Goal: Find specific page/section: Find specific page/section

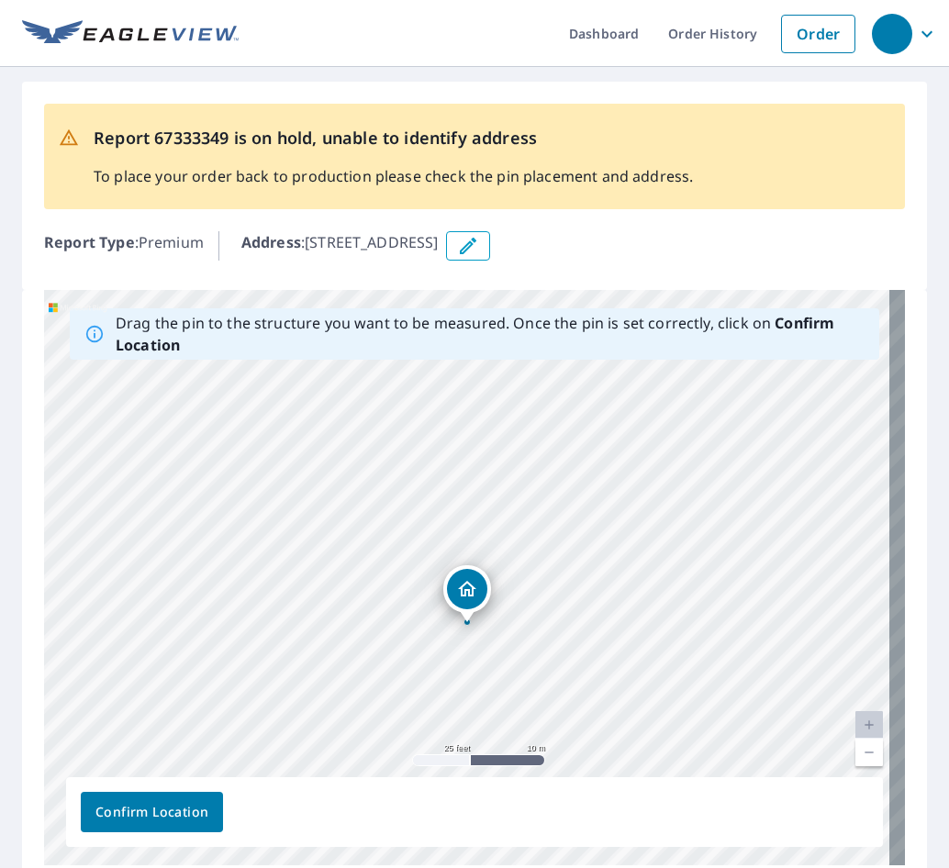
drag, startPoint x: 559, startPoint y: 525, endPoint x: 543, endPoint y: 585, distance: 62.5
click at [569, 628] on div "[STREET_ADDRESS]" at bounding box center [474, 577] width 861 height 575
drag, startPoint x: 535, startPoint y: 479, endPoint x: 544, endPoint y: 576, distance: 97.7
click at [544, 597] on div "[STREET_ADDRESS]" at bounding box center [474, 577] width 861 height 575
drag, startPoint x: 533, startPoint y: 517, endPoint x: 542, endPoint y: 526, distance: 12.3
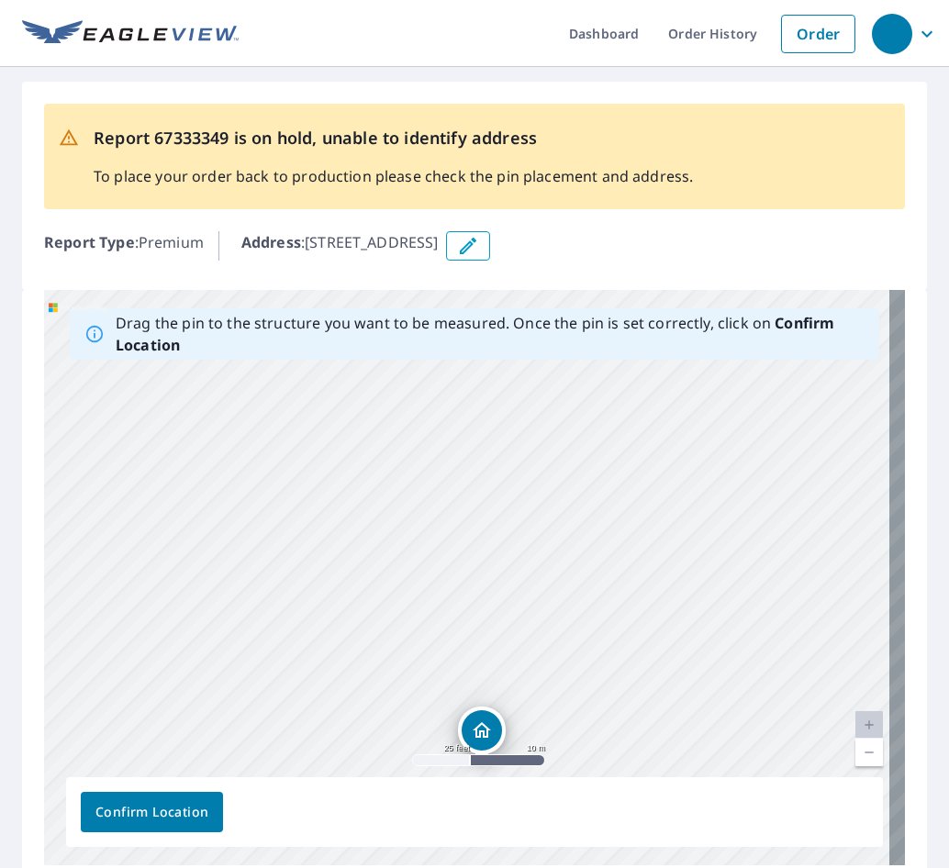
click at [539, 524] on div "[STREET_ADDRESS]" at bounding box center [474, 577] width 861 height 575
drag, startPoint x: 564, startPoint y: 561, endPoint x: 863, endPoint y: 382, distance: 348.5
click at [622, 503] on div "[STREET_ADDRESS]" at bounding box center [474, 577] width 861 height 575
drag, startPoint x: 678, startPoint y: 553, endPoint x: 715, endPoint y: 564, distance: 38.3
click at [715, 564] on div "[STREET_ADDRESS]" at bounding box center [474, 577] width 861 height 575
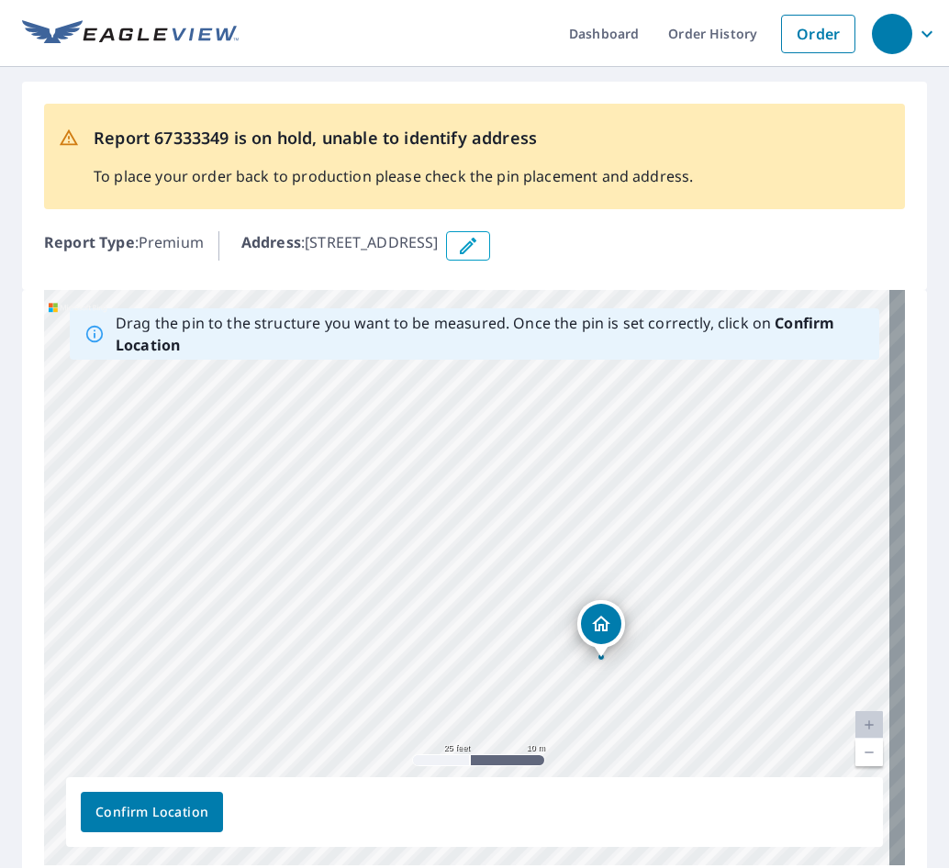
click at [711, 604] on div "[STREET_ADDRESS]" at bounding box center [474, 577] width 861 height 575
drag, startPoint x: 789, startPoint y: 574, endPoint x: 675, endPoint y: 537, distance: 119.8
click at [671, 538] on div "[STREET_ADDRESS]" at bounding box center [474, 577] width 861 height 575
drag, startPoint x: 675, startPoint y: 595, endPoint x: 552, endPoint y: 562, distance: 127.3
click at [503, 502] on div "[STREET_ADDRESS]" at bounding box center [474, 577] width 861 height 575
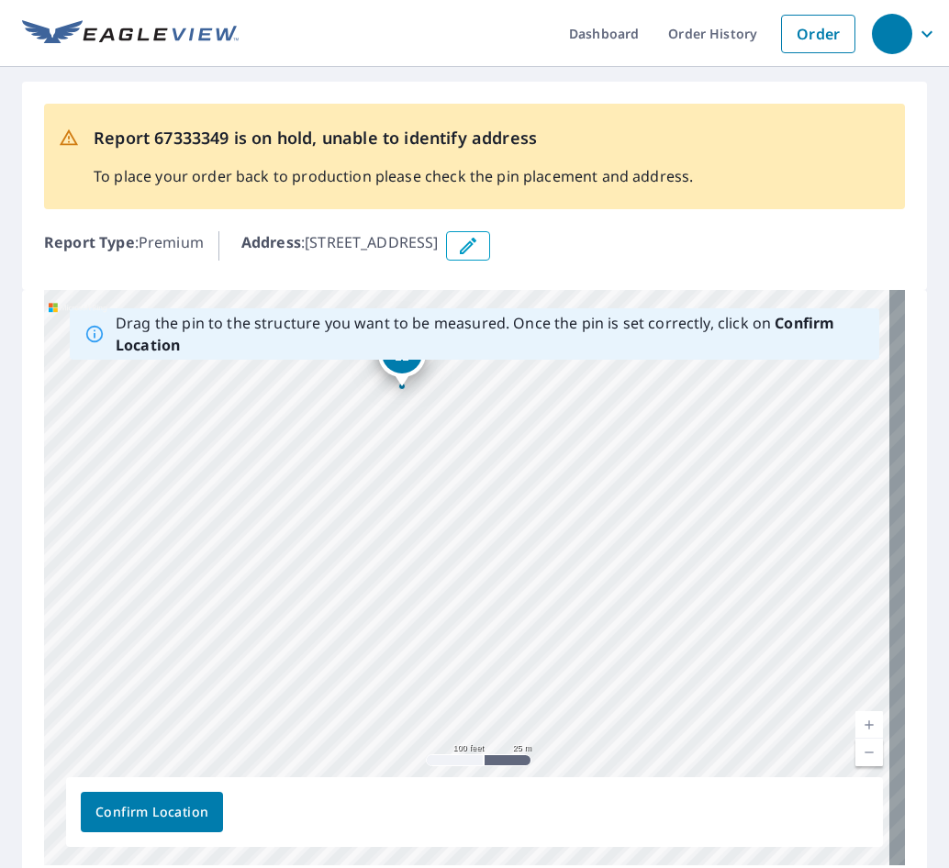
drag, startPoint x: 584, startPoint y: 532, endPoint x: 664, endPoint y: 545, distance: 80.8
click at [652, 534] on div "[STREET_ADDRESS]" at bounding box center [474, 577] width 861 height 575
drag, startPoint x: 723, startPoint y: 487, endPoint x: 719, endPoint y: 541, distance: 54.3
click at [719, 541] on div "[STREET_ADDRESS]" at bounding box center [474, 577] width 861 height 575
drag, startPoint x: 716, startPoint y: 560, endPoint x: 736, endPoint y: 606, distance: 51.0
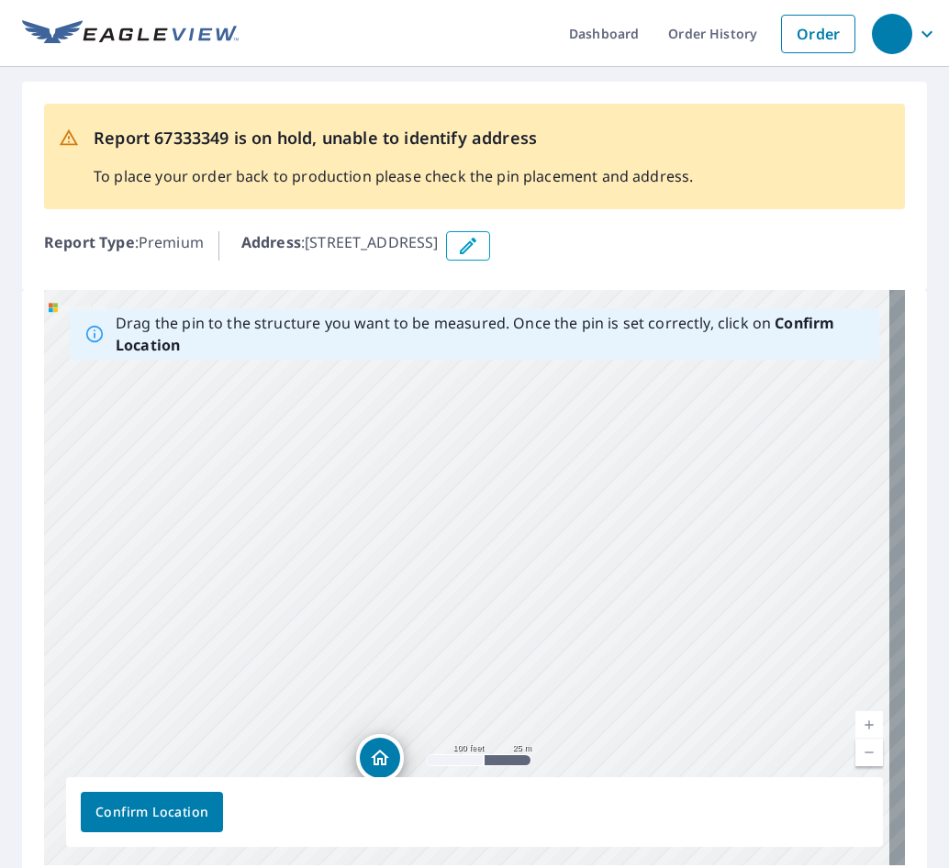
click at [737, 606] on div "[STREET_ADDRESS]" at bounding box center [474, 577] width 861 height 575
drag, startPoint x: 608, startPoint y: 549, endPoint x: 602, endPoint y: 561, distance: 14.4
click at [605, 549] on div "[STREET_ADDRESS]" at bounding box center [474, 577] width 861 height 575
drag, startPoint x: 384, startPoint y: 717, endPoint x: 491, endPoint y: 469, distance: 270.0
drag, startPoint x: 584, startPoint y: 479, endPoint x: 565, endPoint y: 595, distance: 117.2
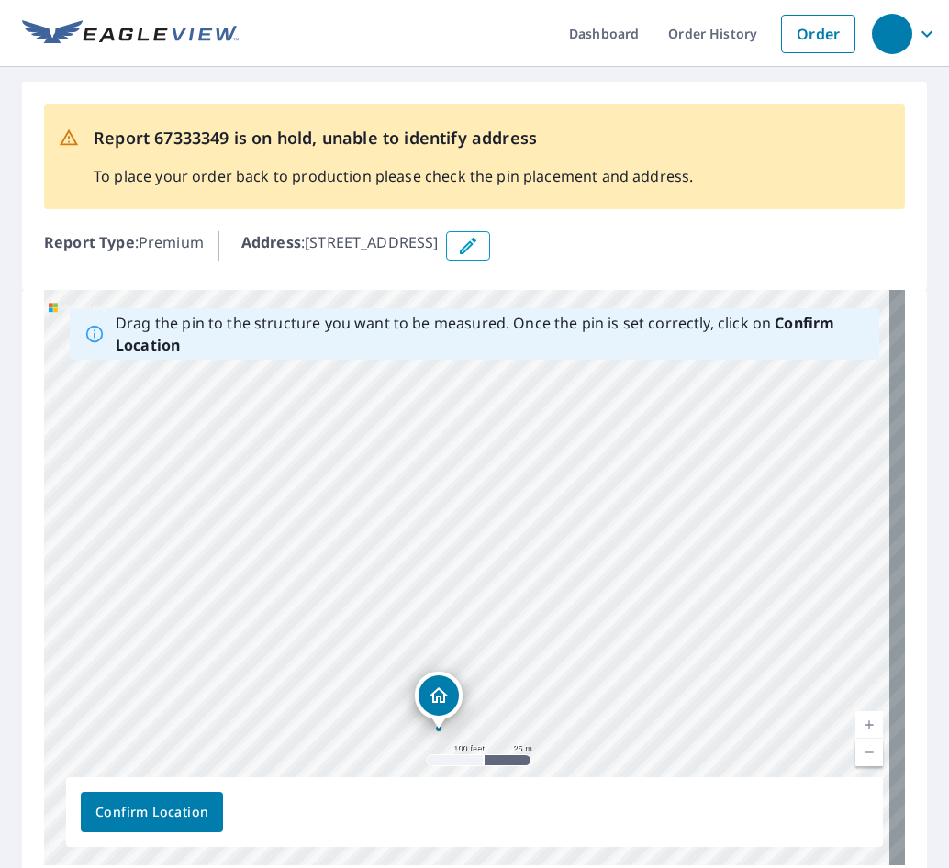
click at [557, 630] on div "[STREET_ADDRESS]" at bounding box center [474, 577] width 861 height 575
drag, startPoint x: 440, startPoint y: 683, endPoint x: 502, endPoint y: 468, distance: 223.3
click at [502, 468] on div "[STREET_ADDRESS]" at bounding box center [474, 577] width 861 height 575
click at [181, 817] on span "Confirm Location" at bounding box center [151, 812] width 113 height 23
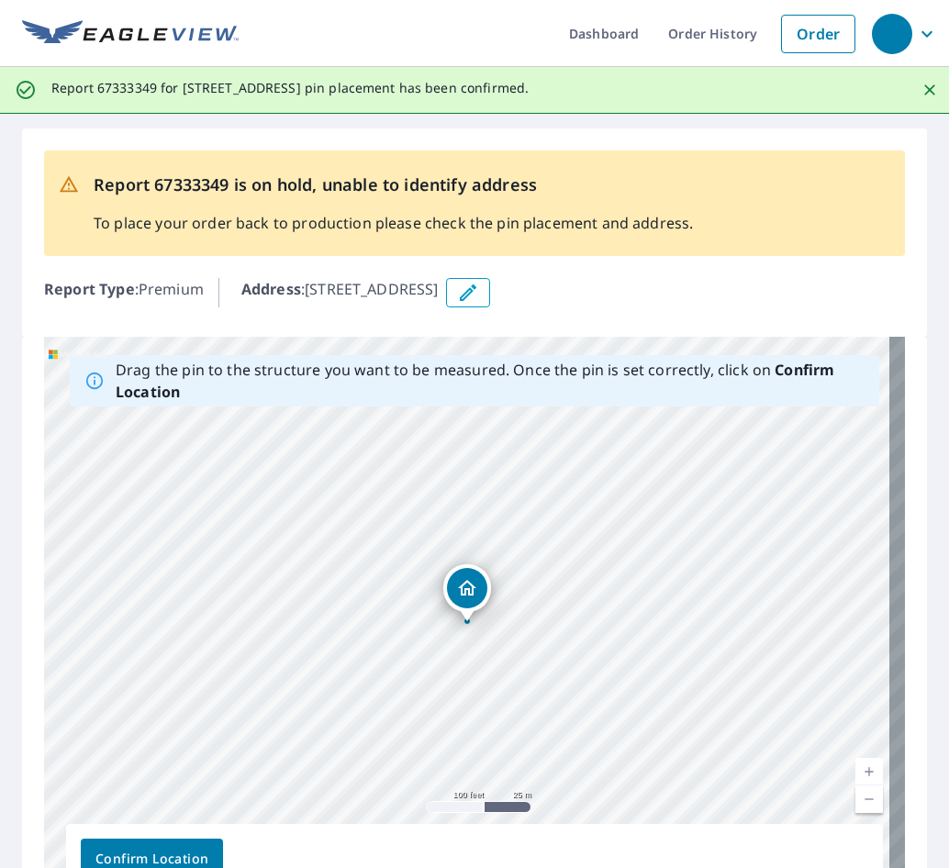
drag, startPoint x: 648, startPoint y: 91, endPoint x: 51, endPoint y: 89, distance: 596.4
click at [51, 89] on div "Report 67333349 for [STREET_ADDRESS] pin placement has been confirmed." at bounding box center [474, 90] width 949 height 47
